Goal: Information Seeking & Learning: Learn about a topic

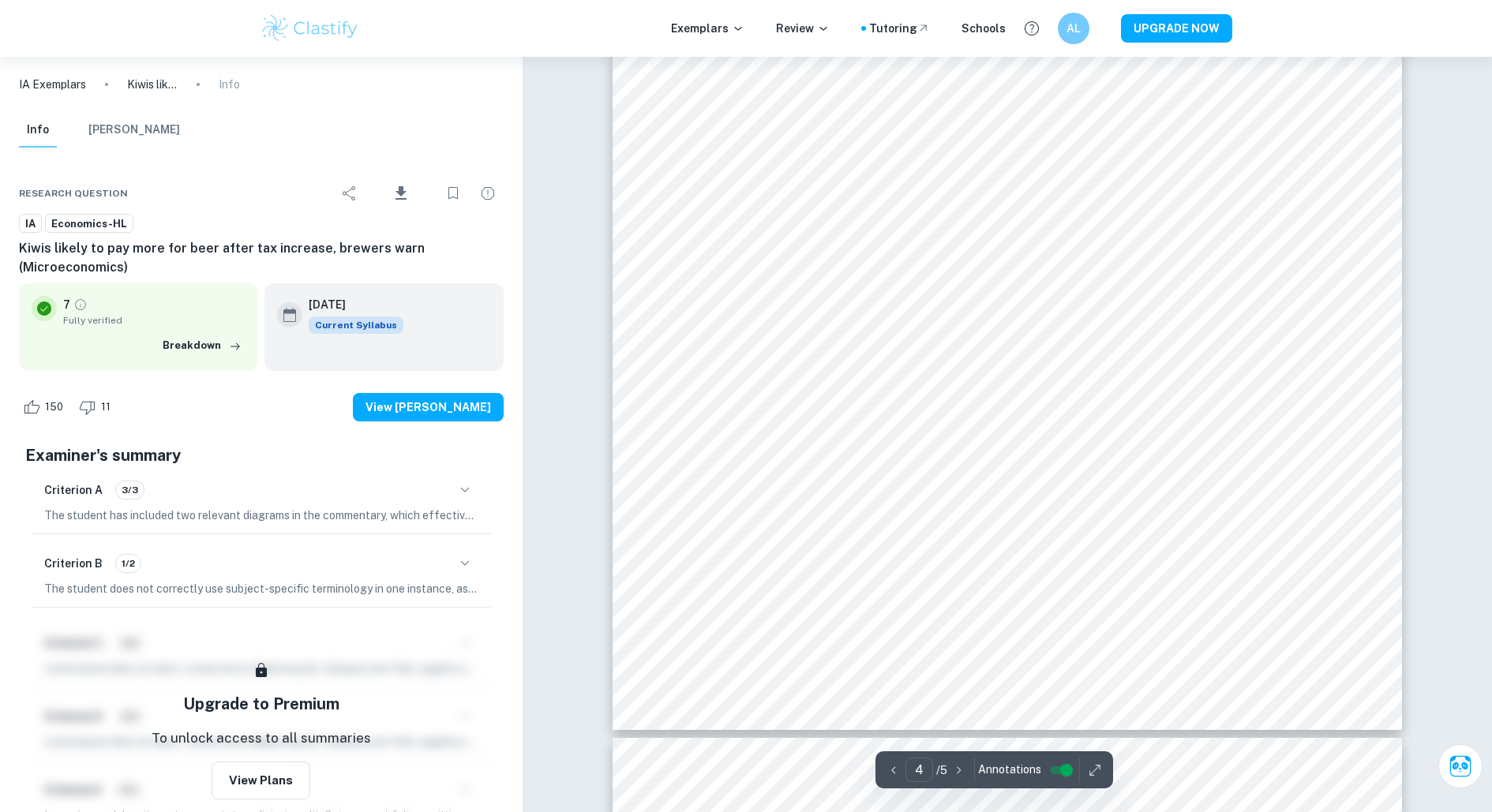
scroll to position [4087, 0]
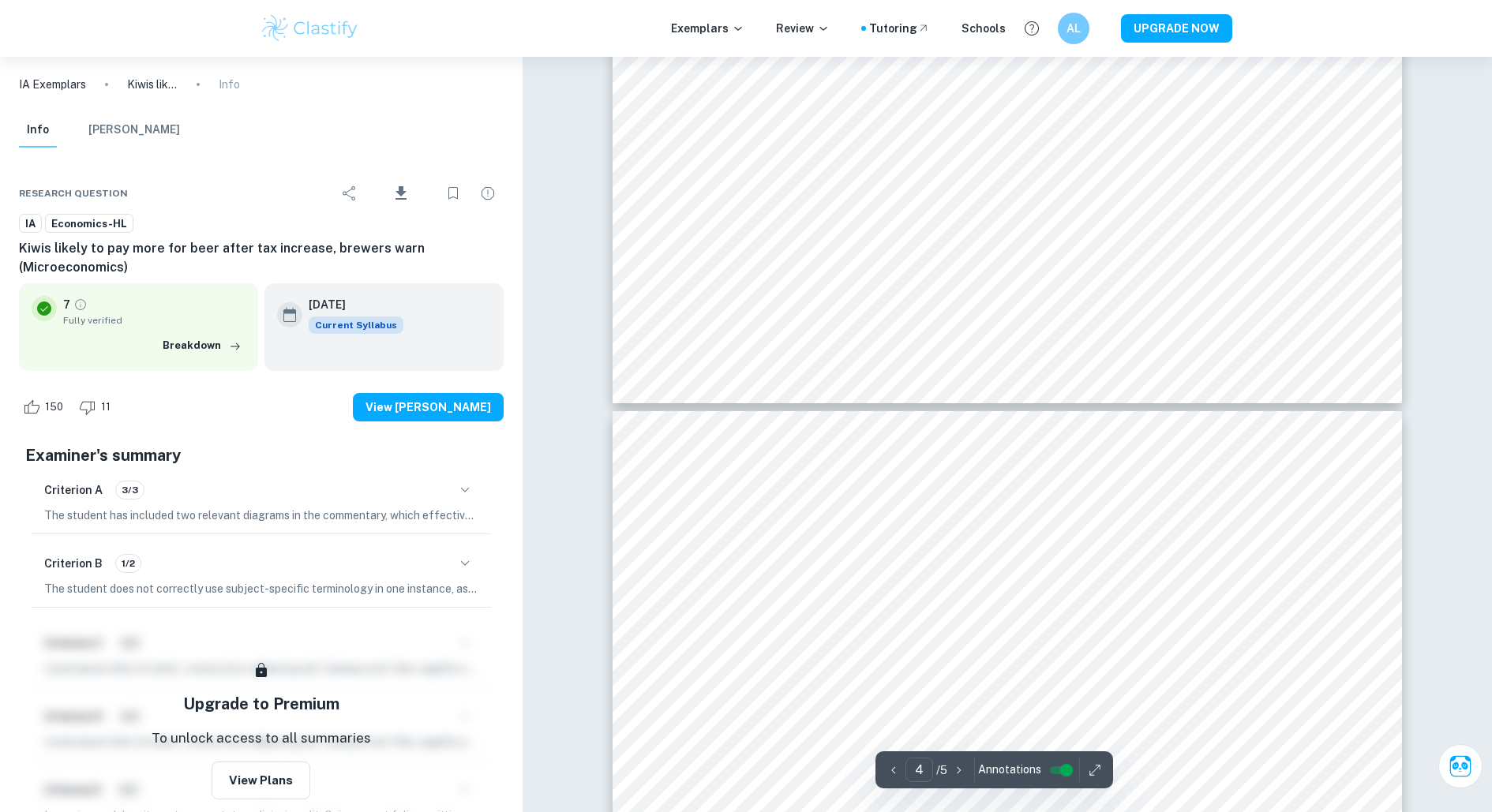
type input "3"
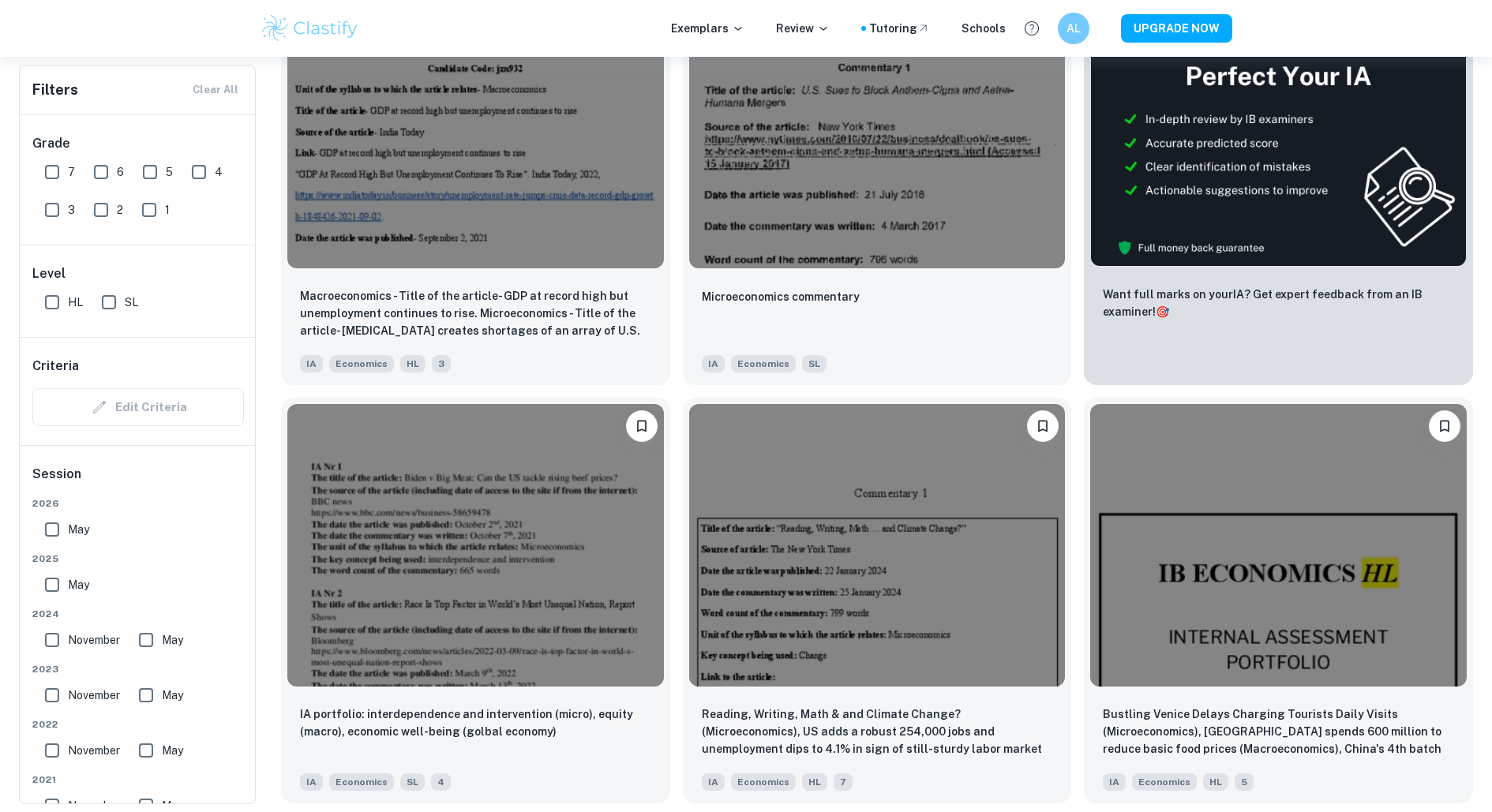
scroll to position [608, 0]
